Goal: Task Accomplishment & Management: Use online tool/utility

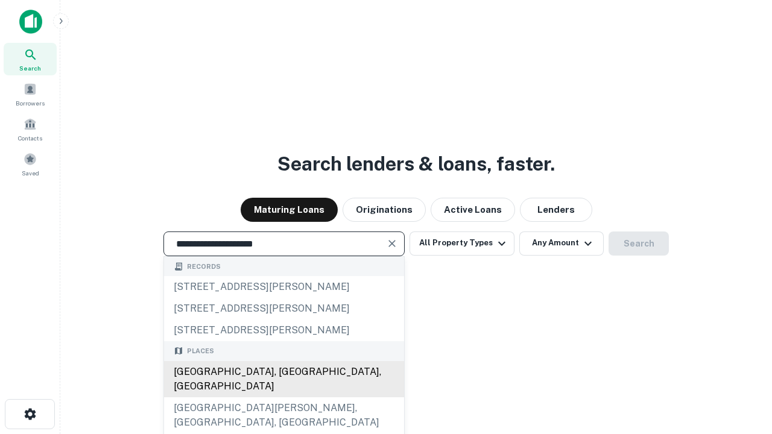
click at [283, 397] on div "Santa Monica, CA, USA" at bounding box center [284, 379] width 240 height 36
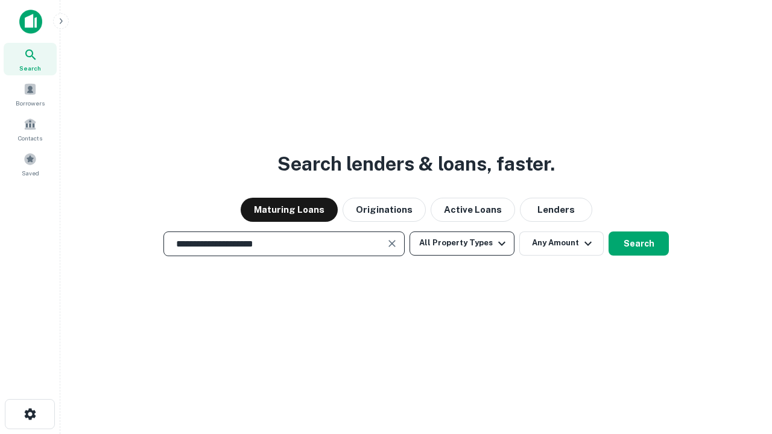
type input "**********"
click at [462, 243] on button "All Property Types" at bounding box center [461, 244] width 105 height 24
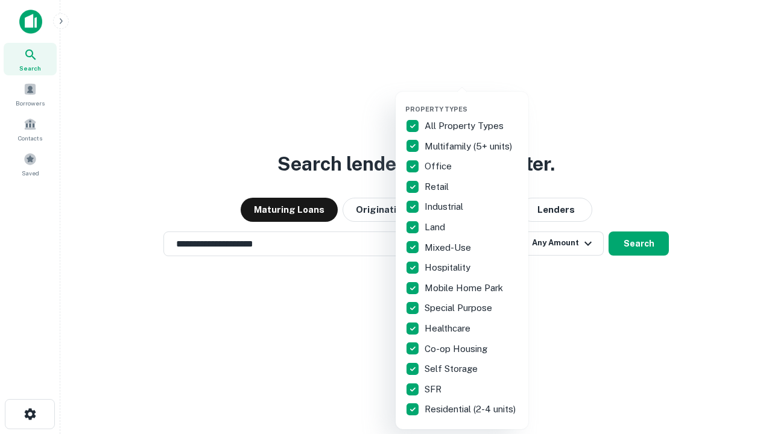
click at [471, 101] on button "button" at bounding box center [471, 101] width 133 height 1
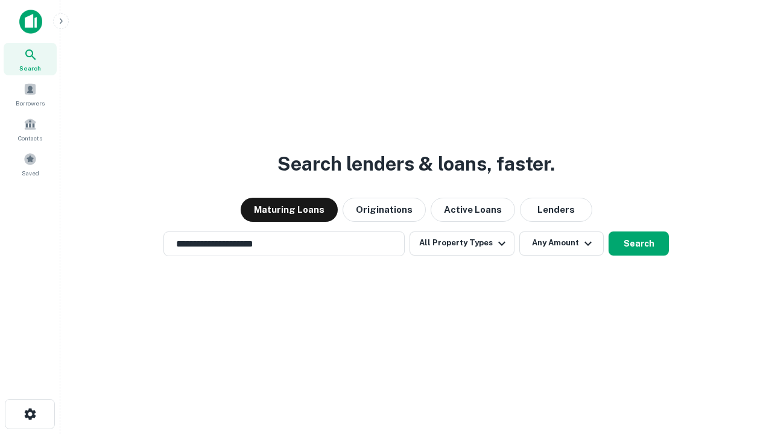
scroll to position [7, 145]
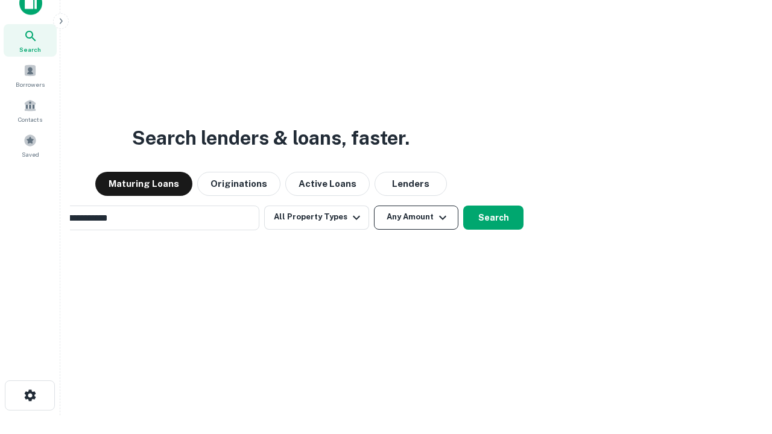
click at [374, 206] on button "Any Amount" at bounding box center [416, 218] width 84 height 24
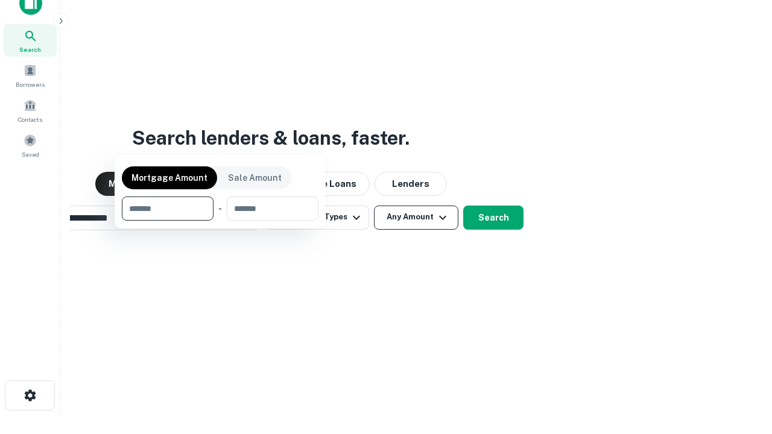
scroll to position [19, 0]
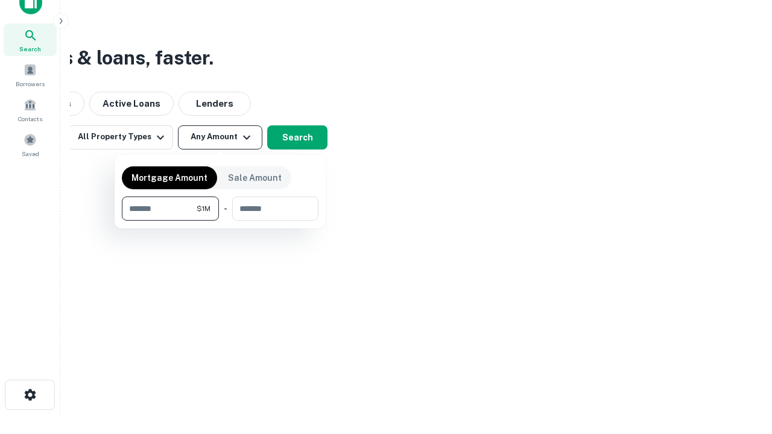
type input "*******"
click at [220, 221] on button "button" at bounding box center [220, 221] width 197 height 1
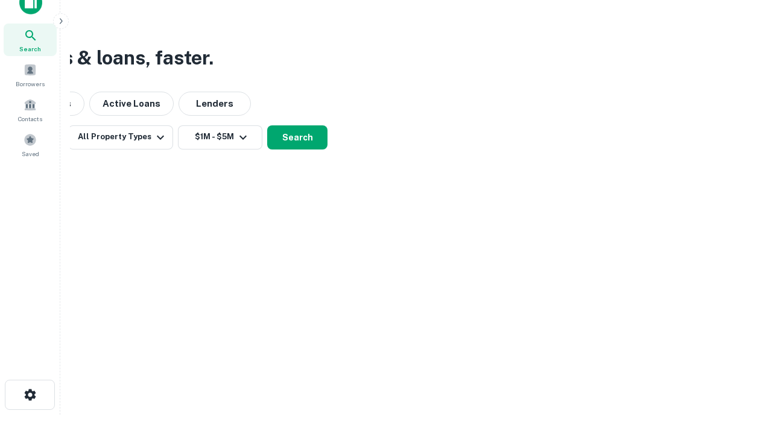
scroll to position [7, 222]
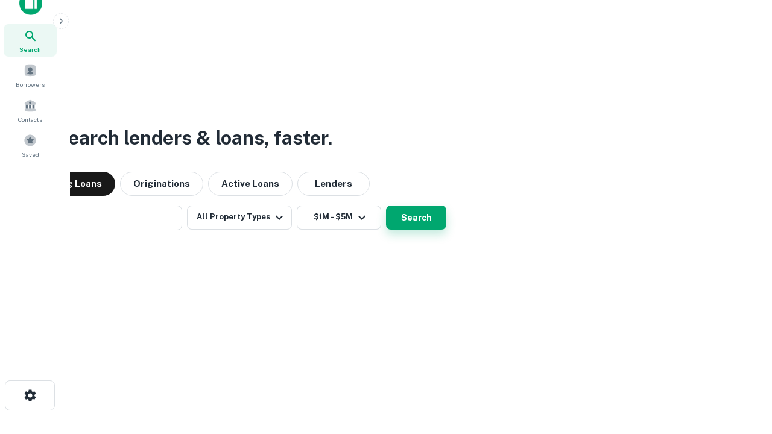
click at [386, 206] on button "Search" at bounding box center [416, 218] width 60 height 24
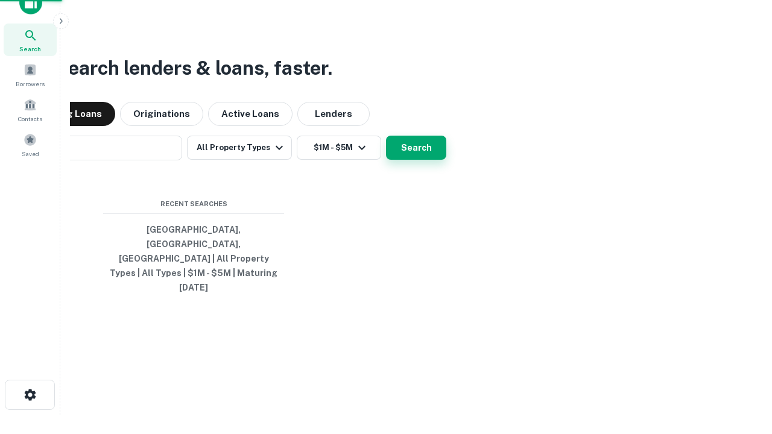
scroll to position [32, 341]
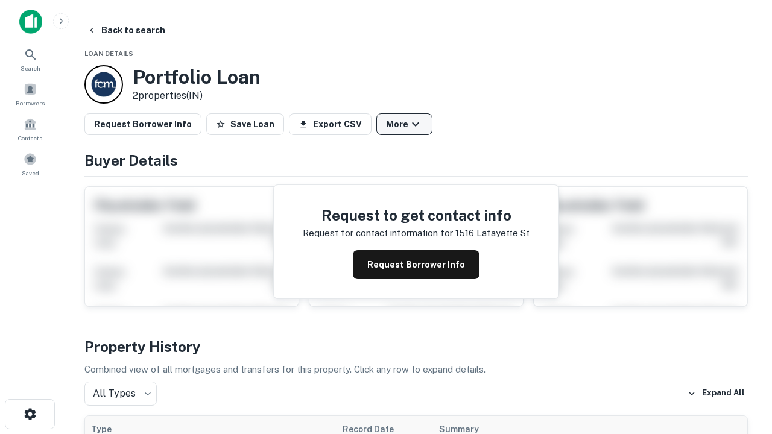
click at [404, 124] on button "More" at bounding box center [404, 124] width 56 height 22
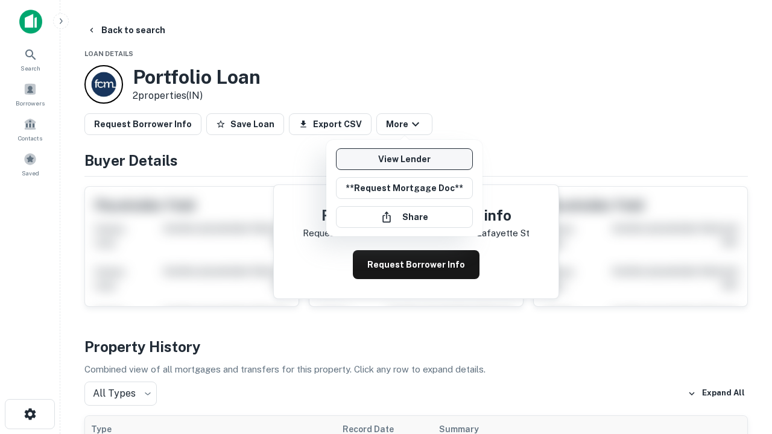
click at [404, 159] on link "View Lender" at bounding box center [404, 159] width 137 height 22
